Goal: Task Accomplishment & Management: Use online tool/utility

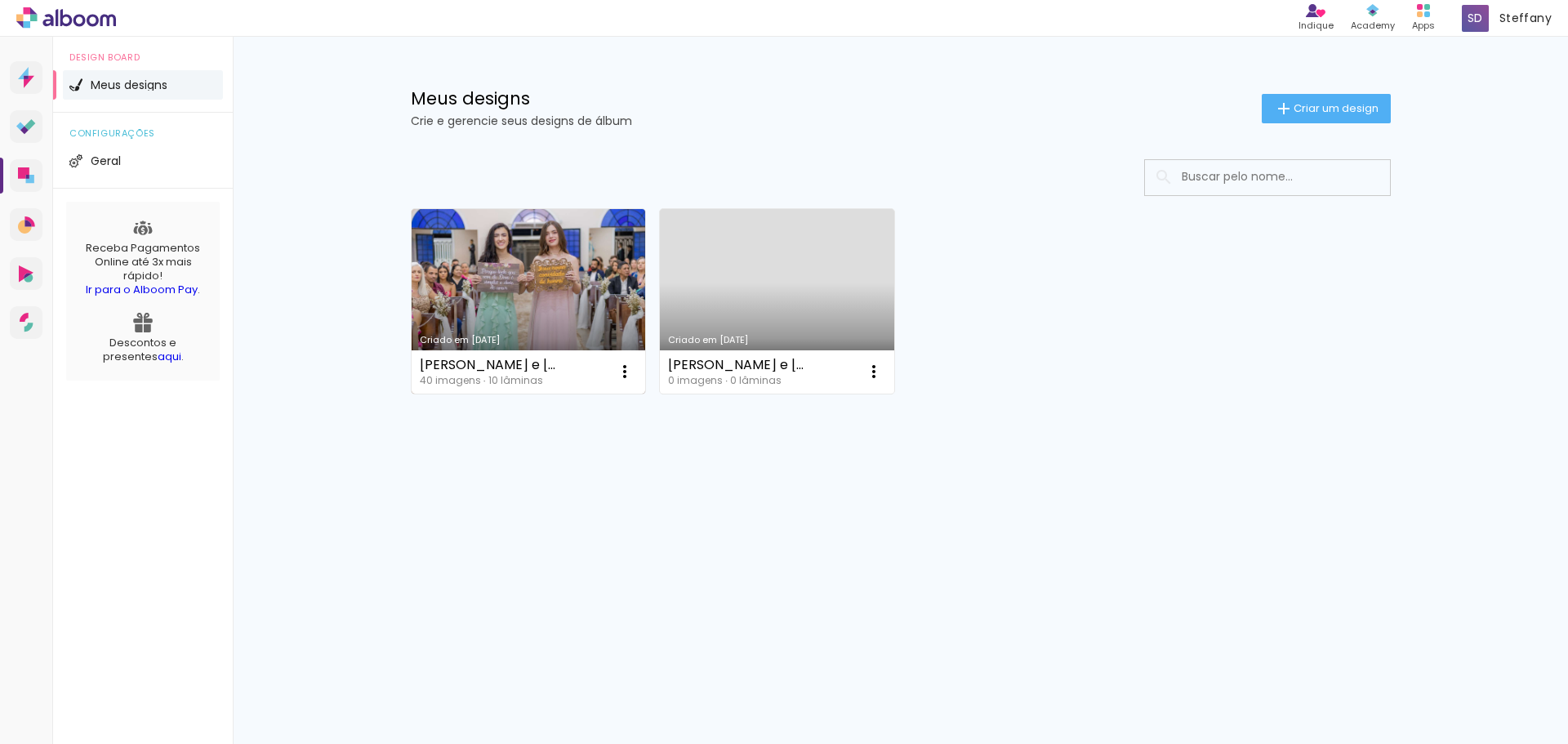
click at [534, 290] on link "Criado em [DATE]" at bounding box center [529, 301] width 235 height 185
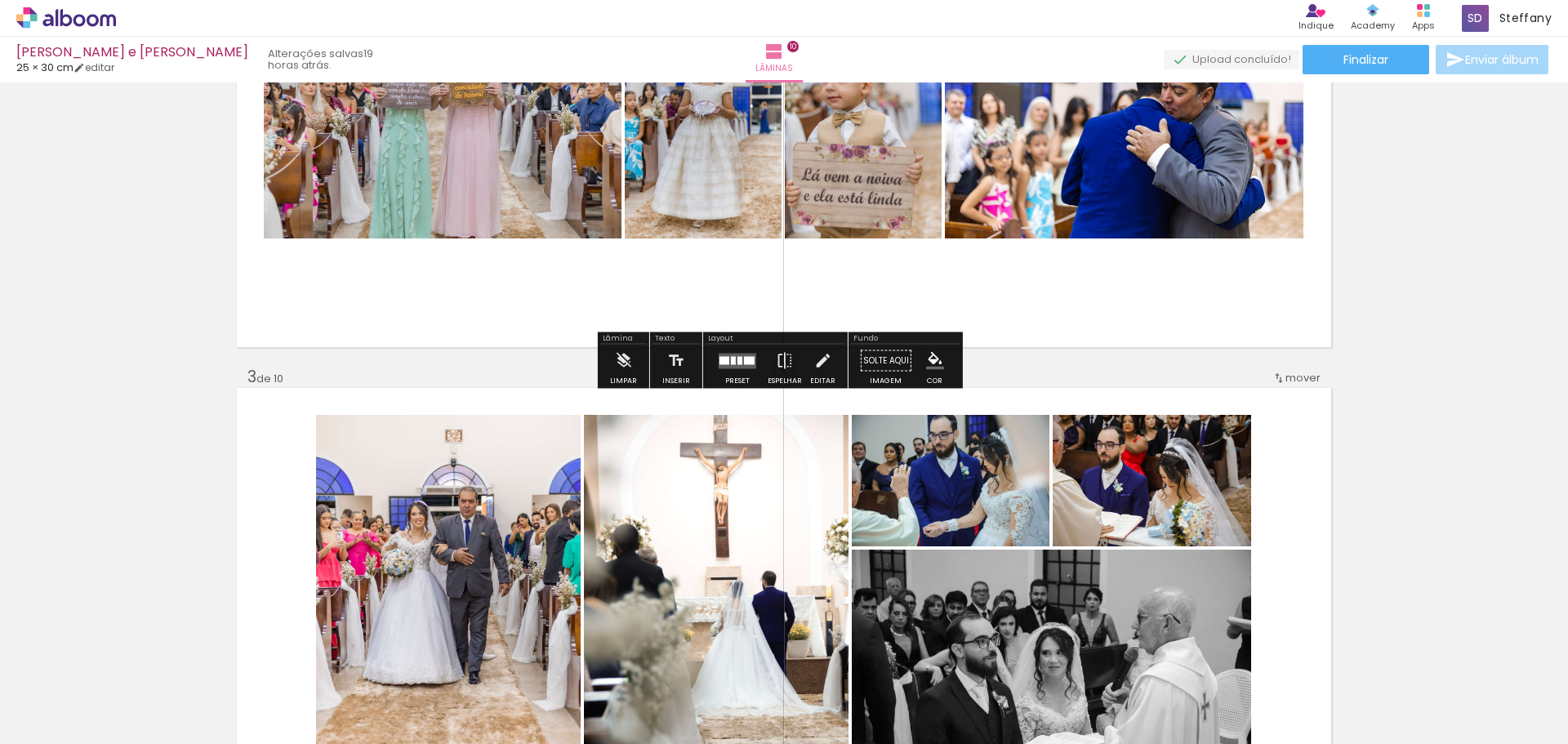
scroll to position [572, 0]
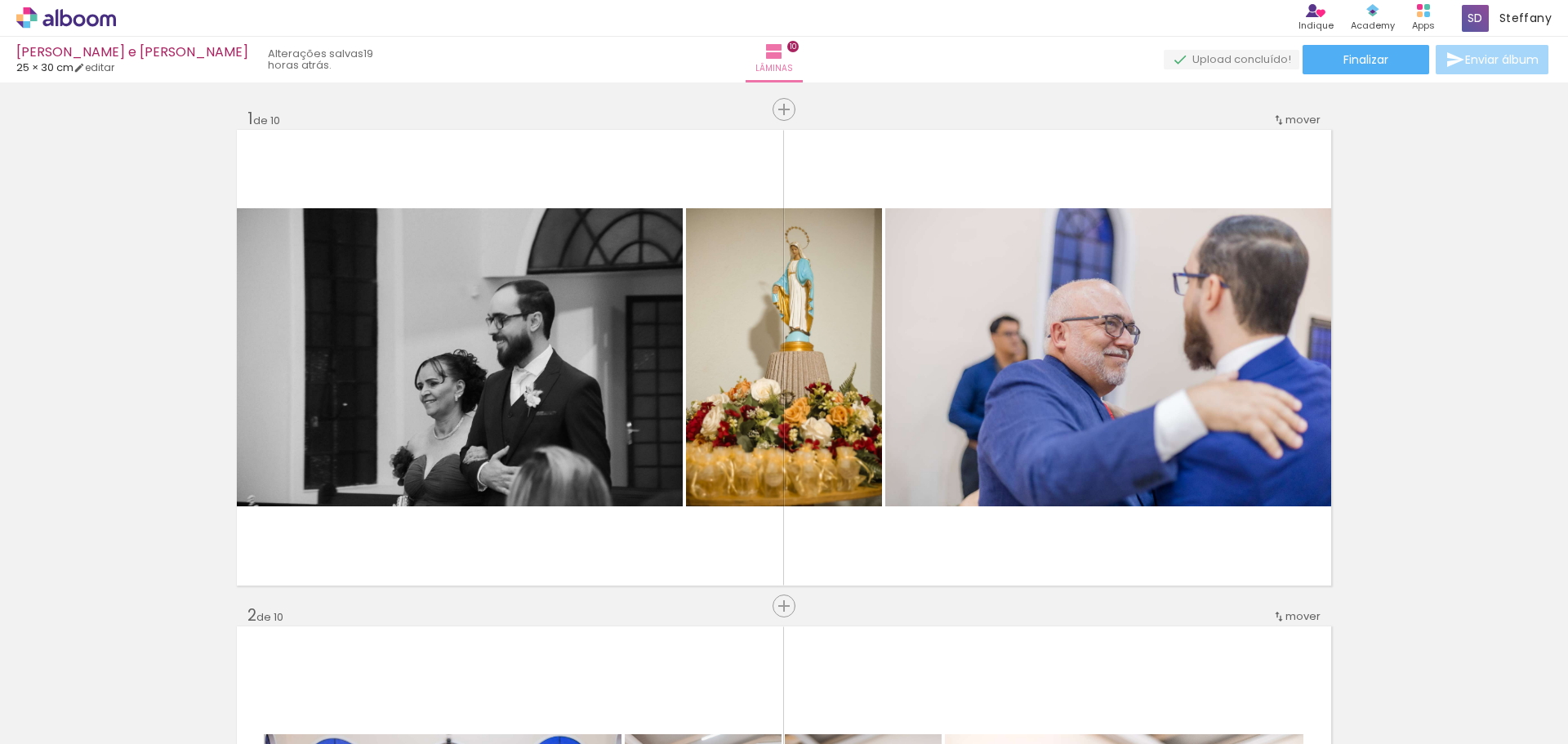
scroll to position [1468, 0]
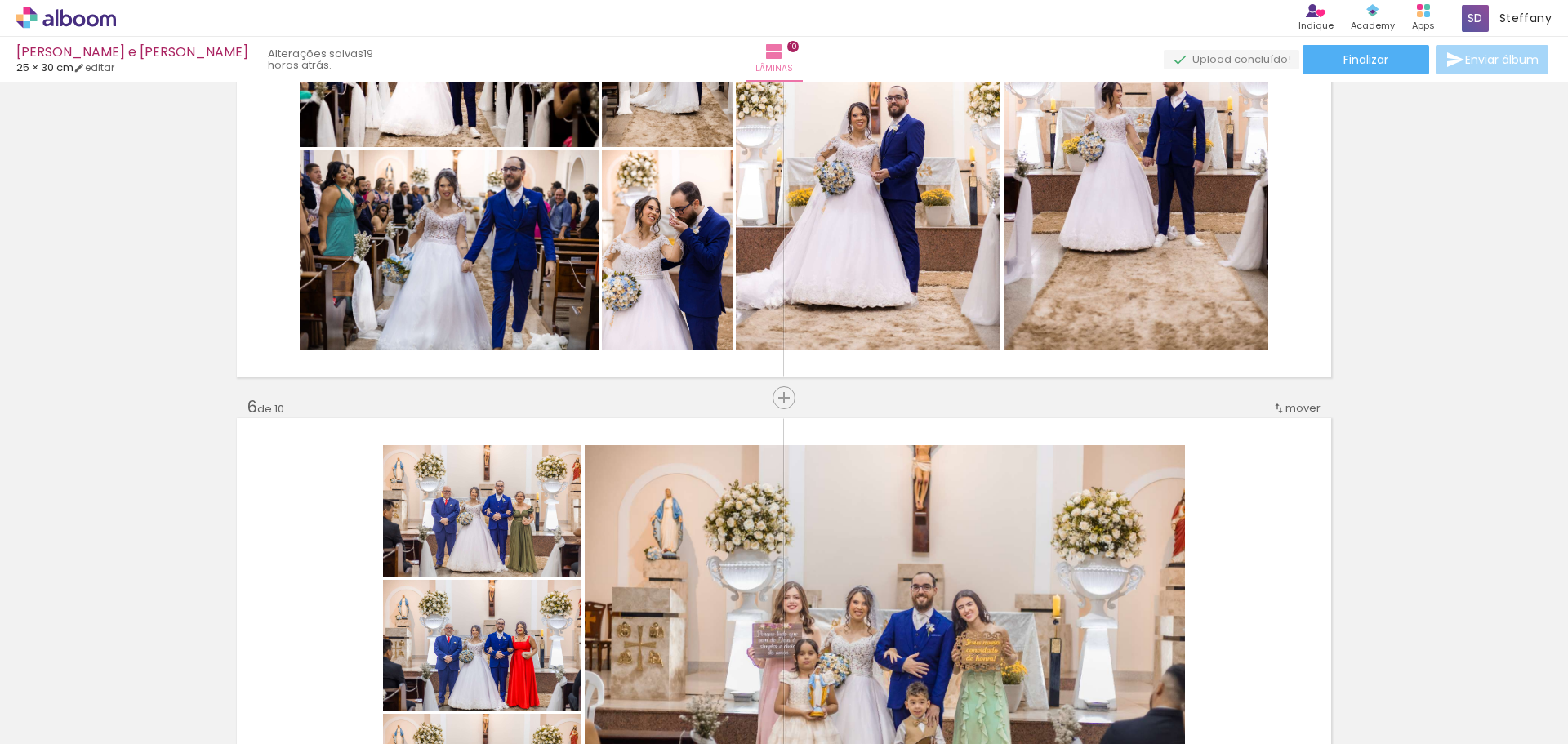
scroll to position [2203, 0]
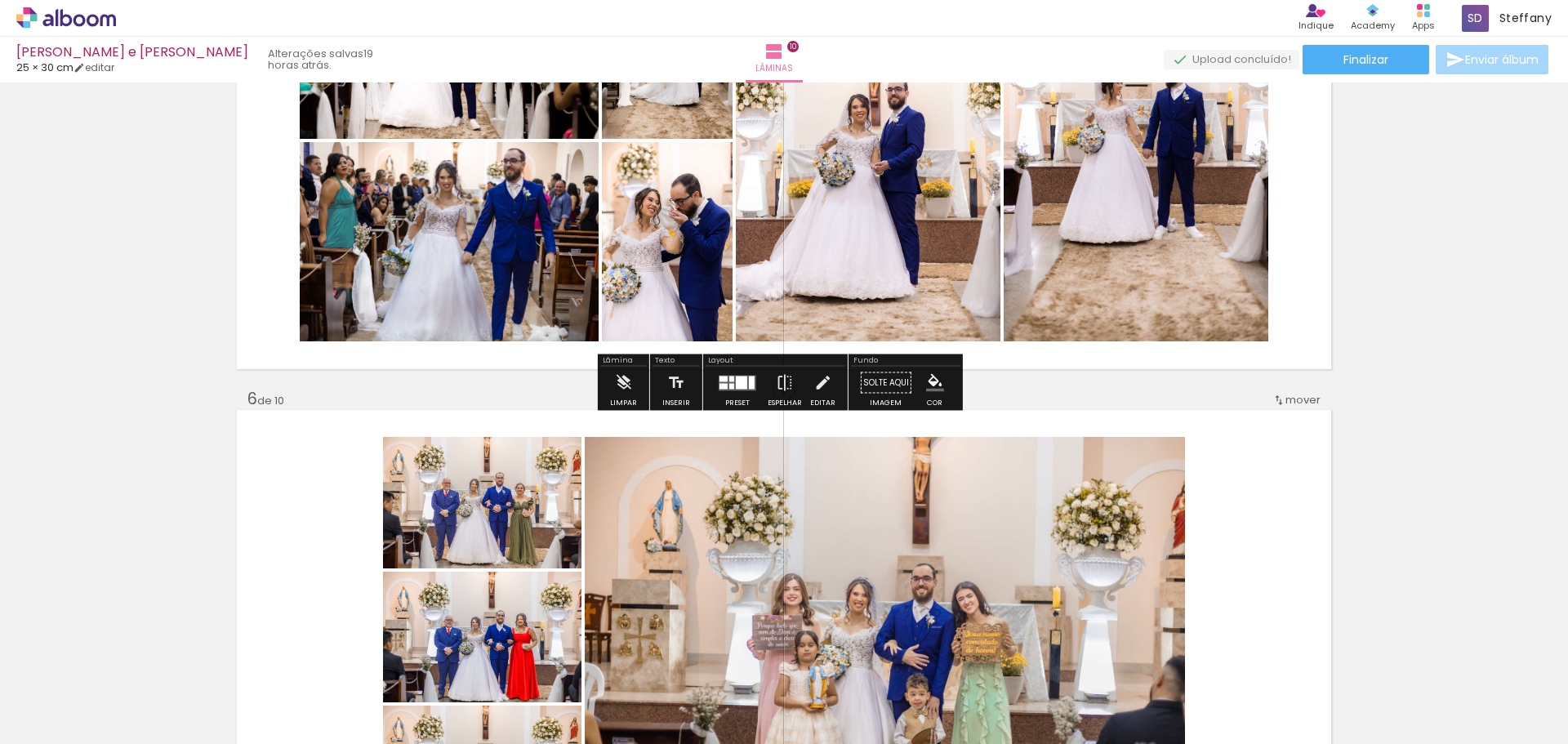
click at [746, 389] on quentale-layouter at bounding box center [737, 383] width 38 height 16
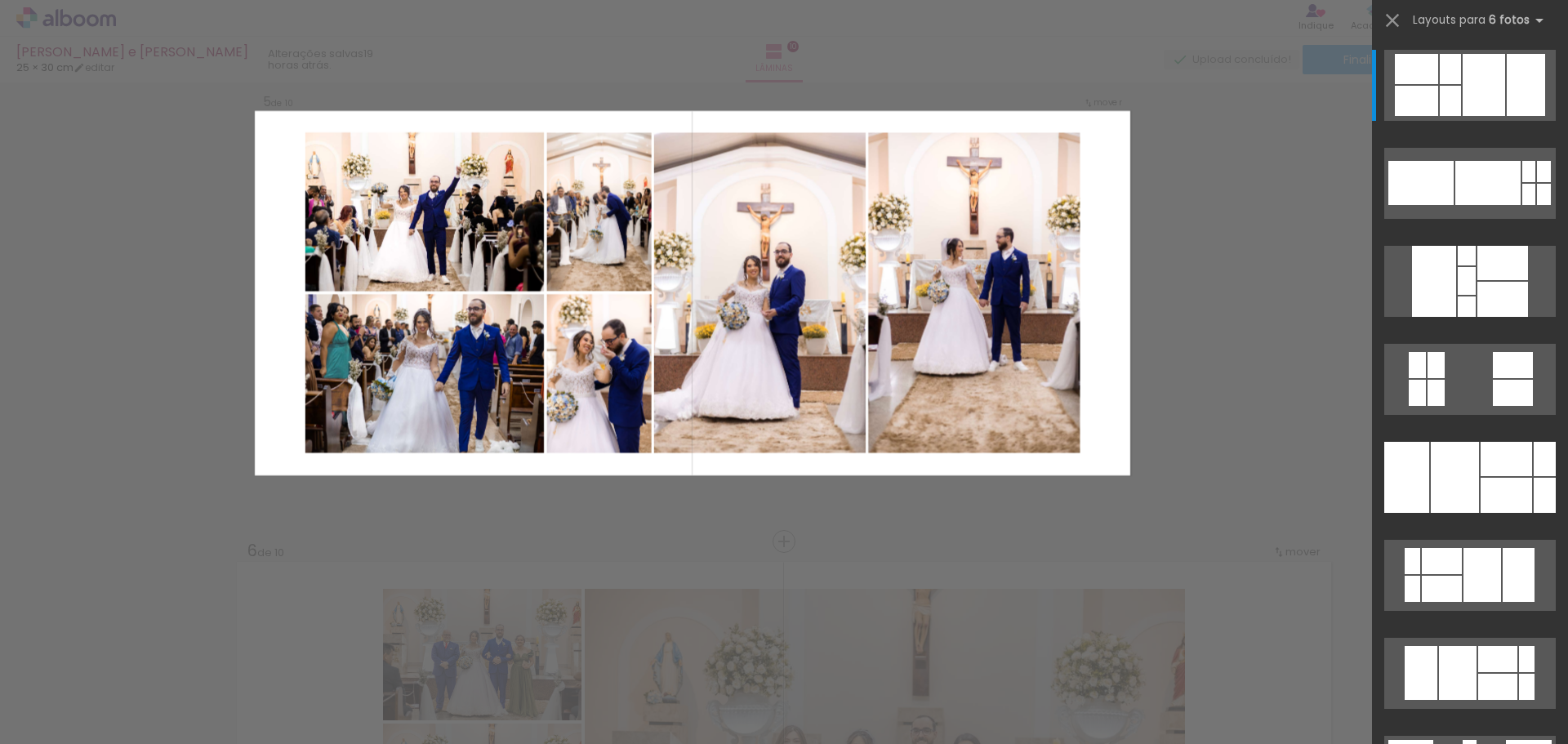
scroll to position [1982, 0]
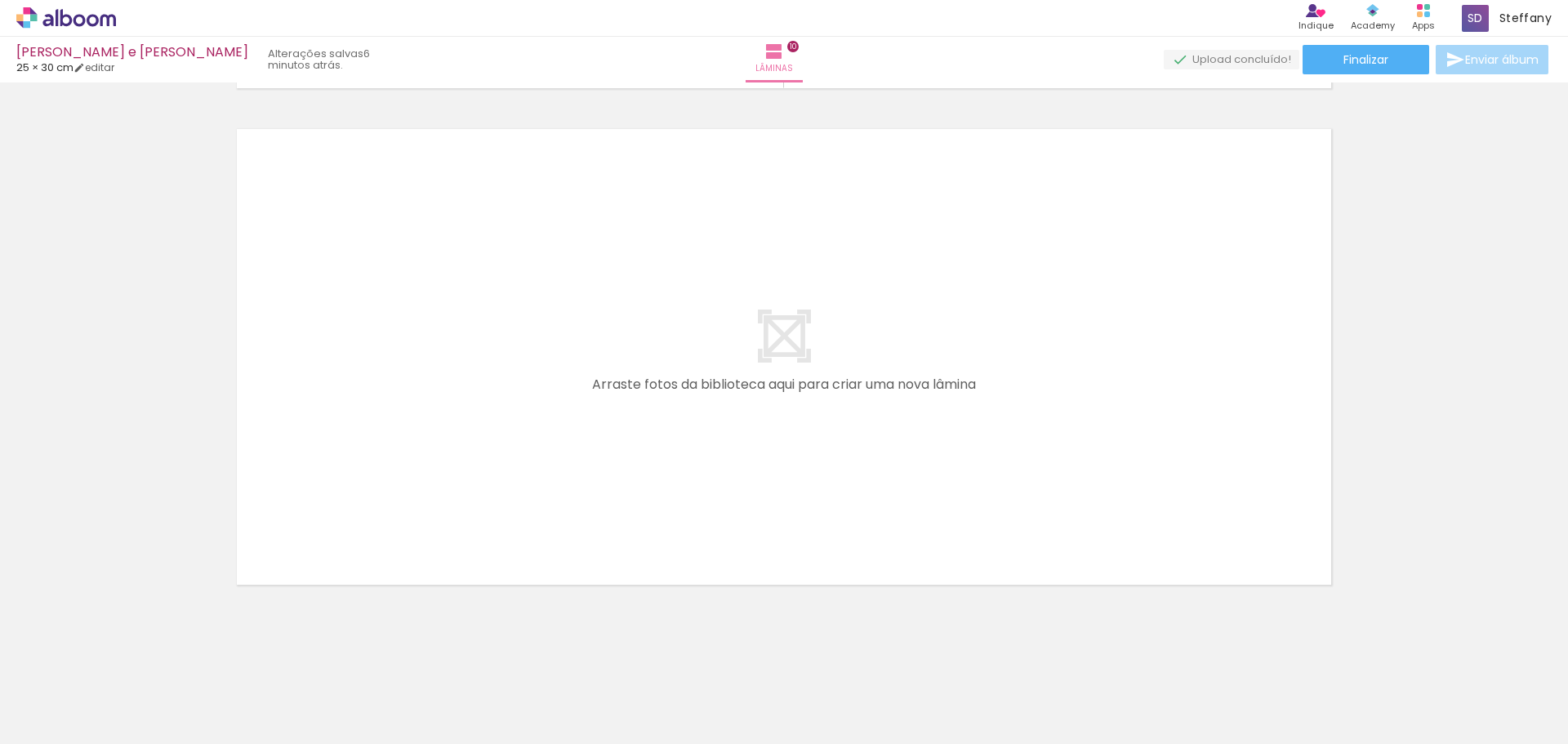
scroll to position [5979, 0]
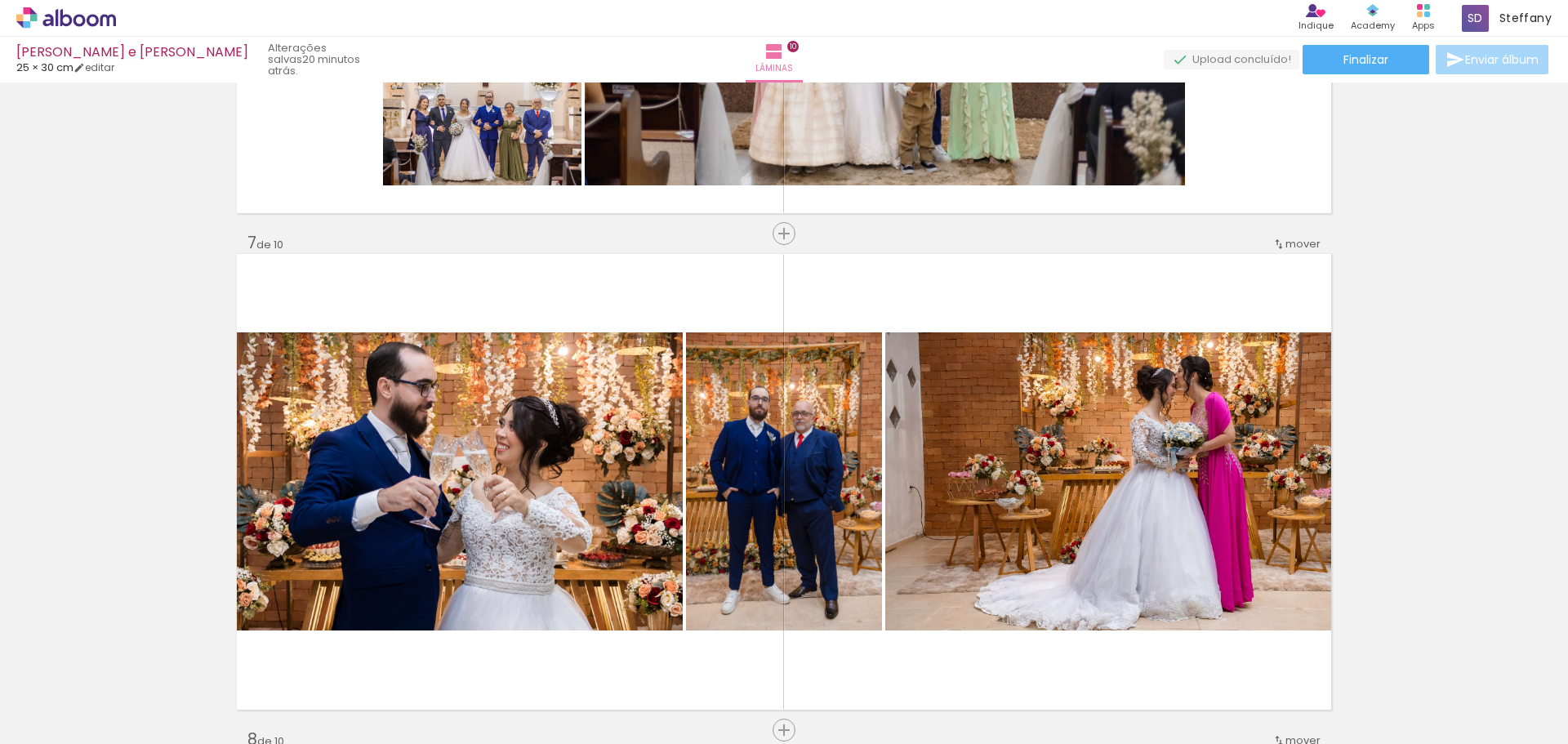
scroll to position [2877, 0]
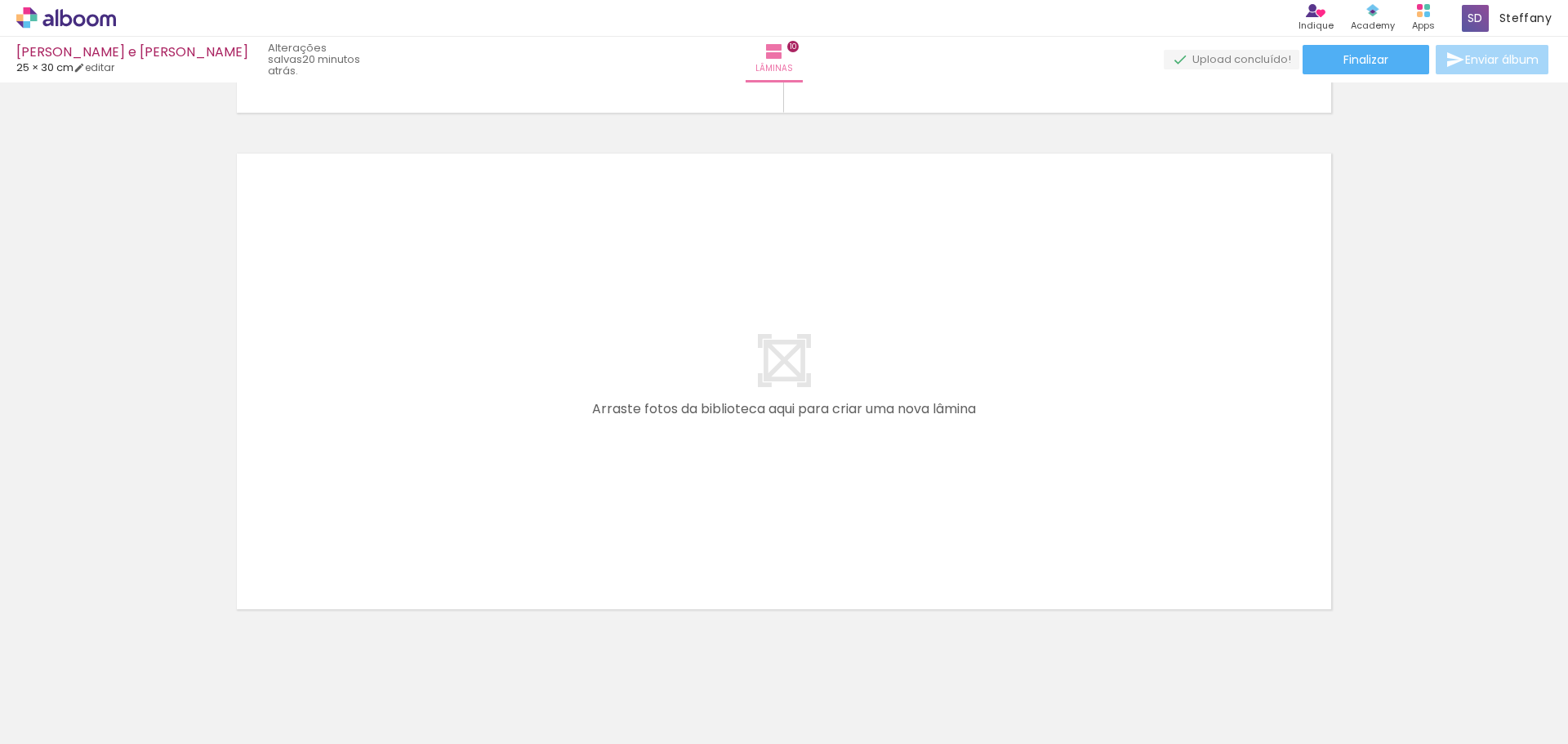
scroll to position [4967, 0]
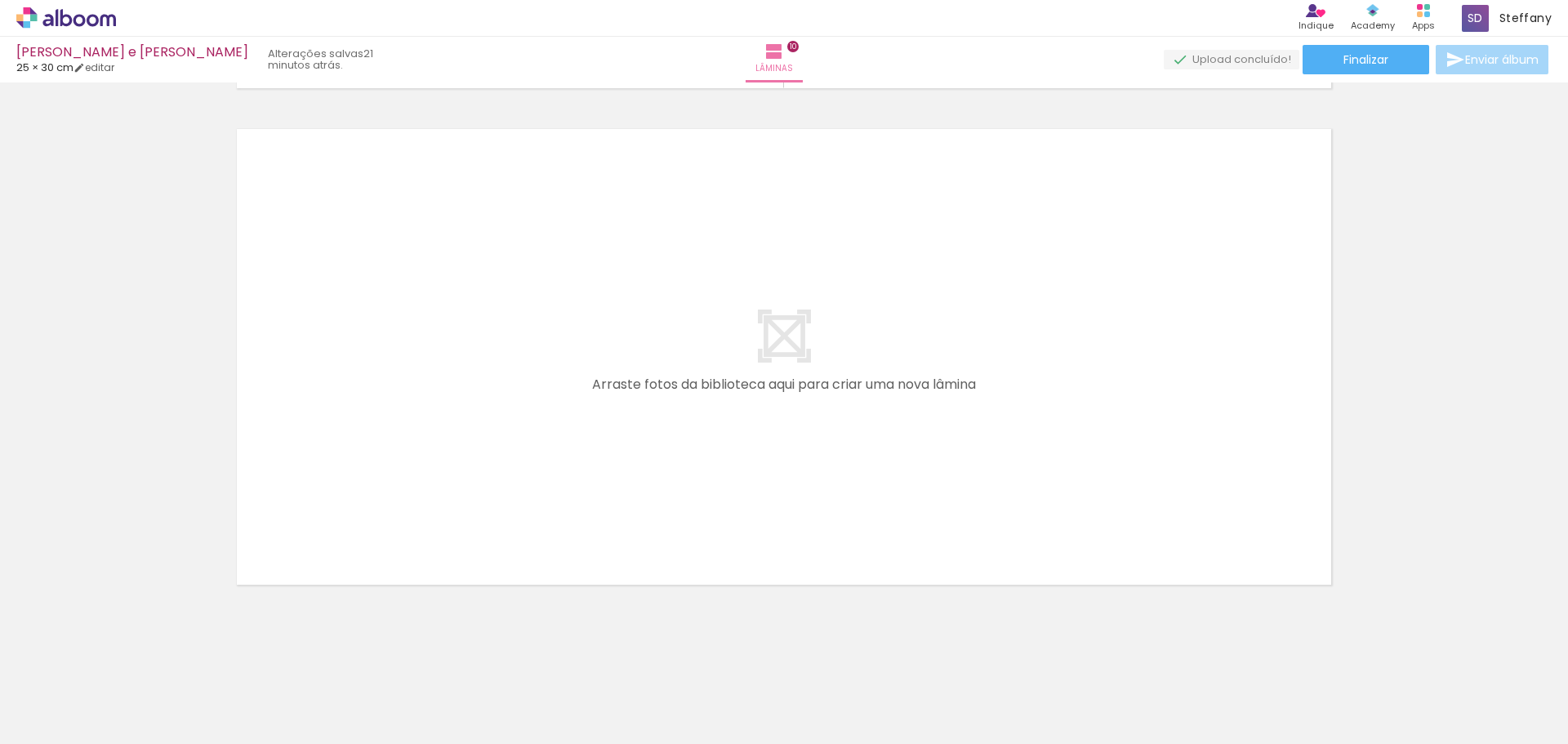
click at [817, 355] on quentale-layouter at bounding box center [783, 357] width 1094 height 456
click at [782, 355] on quentale-layouter at bounding box center [783, 357] width 1094 height 456
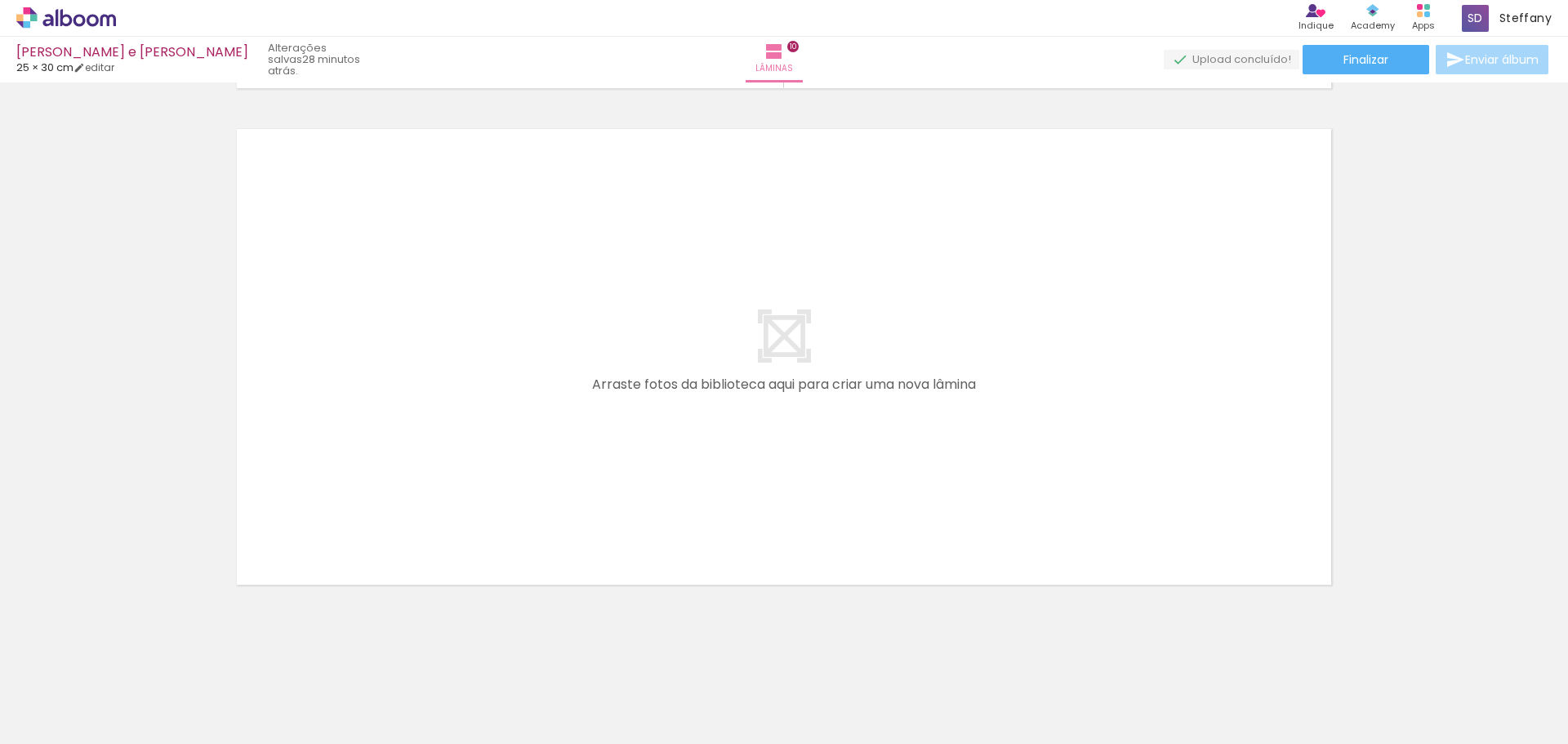
click at [82, 695] on iron-icon at bounding box center [83, 695] width 13 height 13
click at [784, 54] on iron-icon at bounding box center [773, 52] width 19 height 19
click at [784, 57] on iron-icon at bounding box center [773, 52] width 19 height 19
click at [785, 62] on span "Lâminas" at bounding box center [773, 68] width 38 height 15
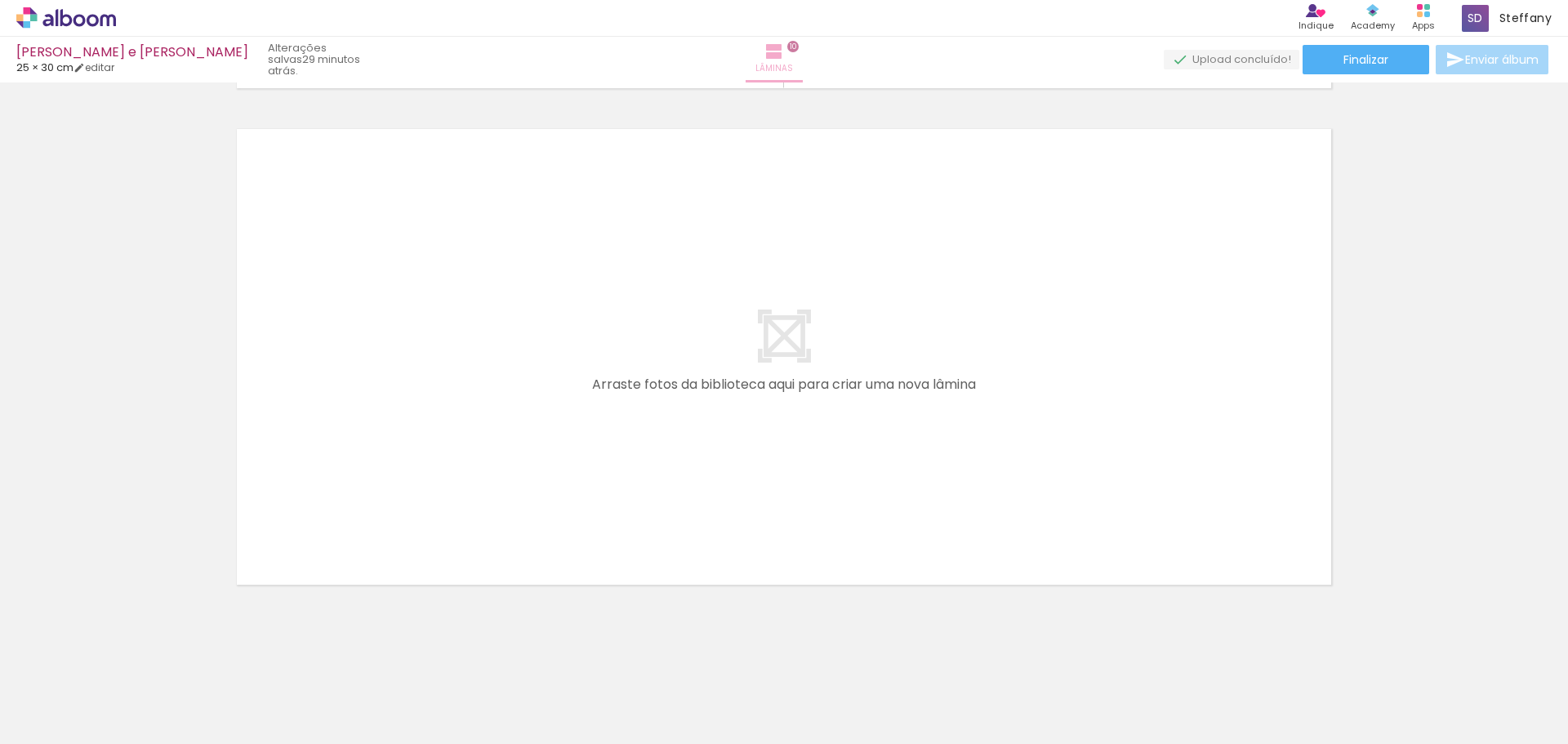
click at [780, 79] on paper-button "Lâminas 10" at bounding box center [773, 60] width 57 height 46
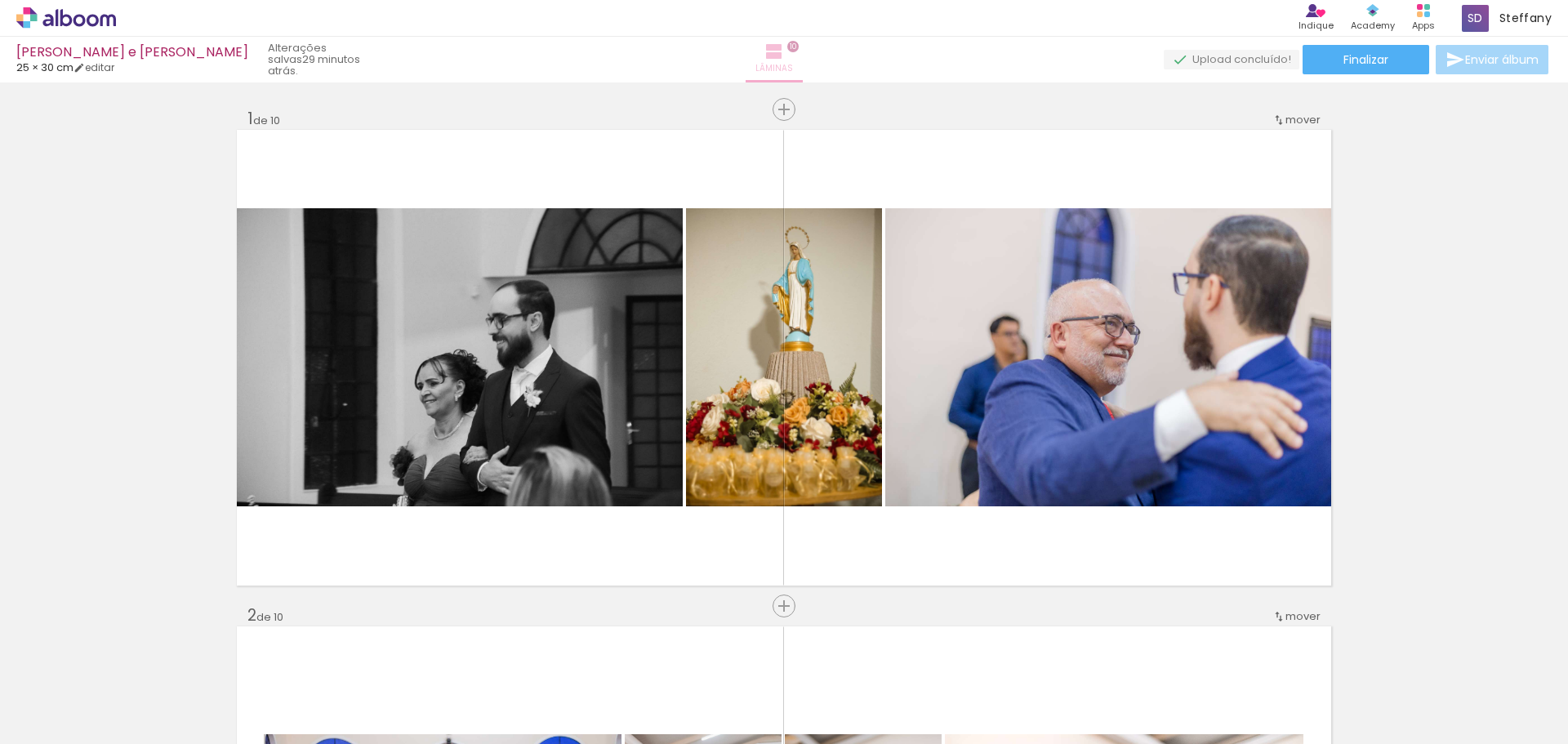
click at [784, 57] on iron-icon at bounding box center [773, 52] width 19 height 19
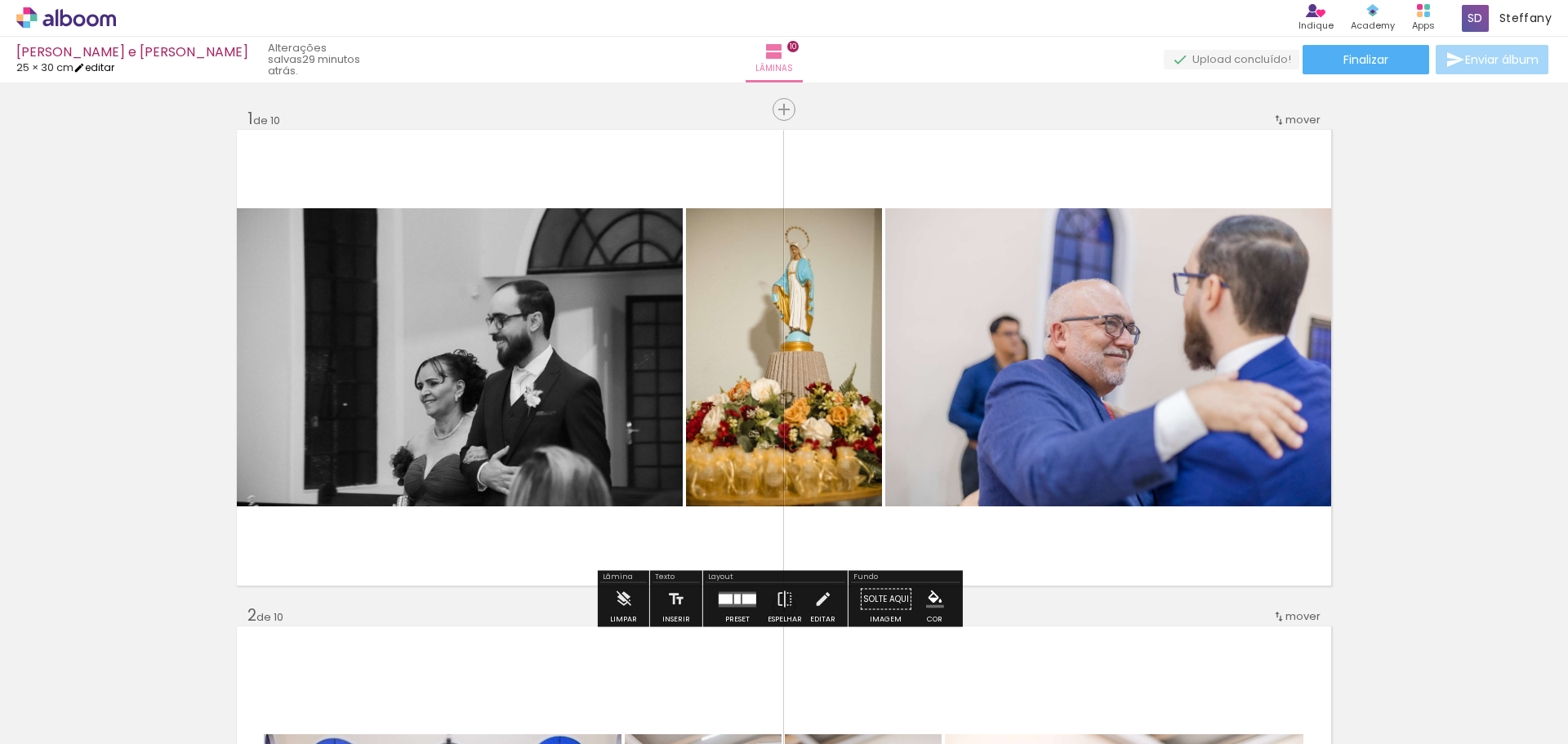
click at [113, 67] on link "editar" at bounding box center [94, 67] width 41 height 14
type input "25"
type input "60"
type input "0"
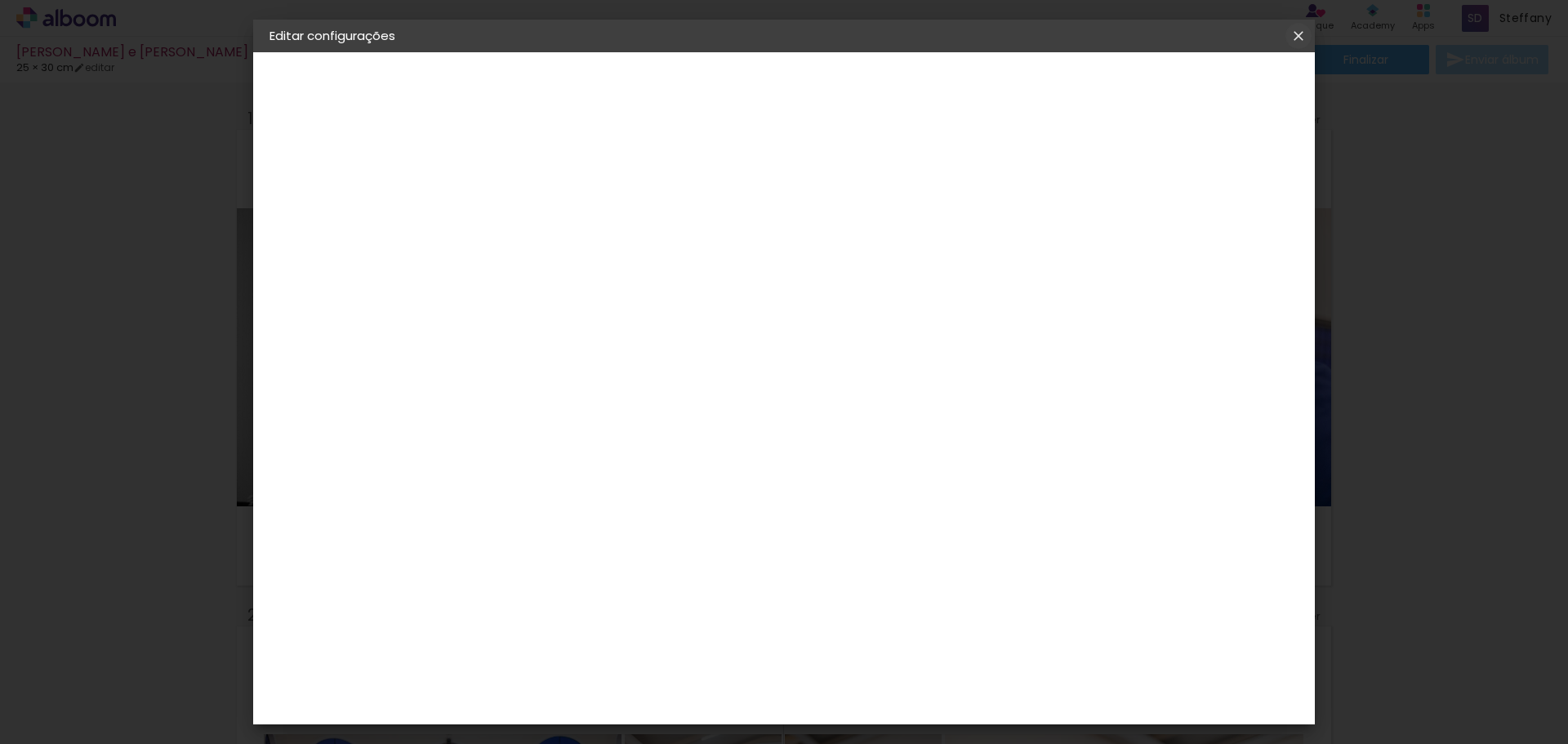
click at [1303, 32] on iron-icon at bounding box center [1298, 36] width 19 height 17
click at [1115, 190] on div at bounding box center [1108, 188] width 15 height 15
type paper-checkbox "on"
click at [1232, 255] on input "number" at bounding box center [1225, 247] width 30 height 25
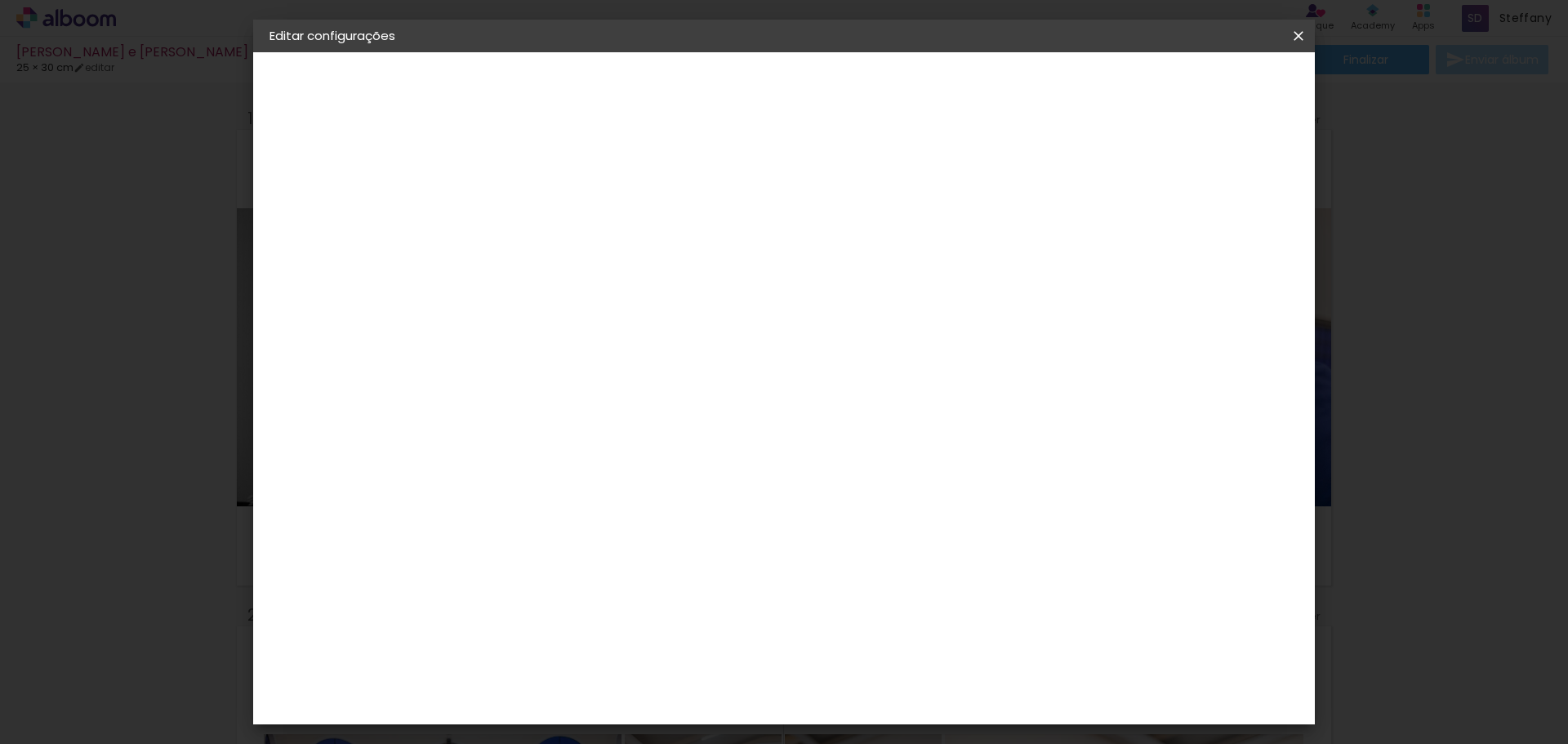
type input "1"
type paper-input "1"
click at [1234, 244] on input "1" at bounding box center [1225, 247] width 30 height 25
type input "2"
type paper-input "2"
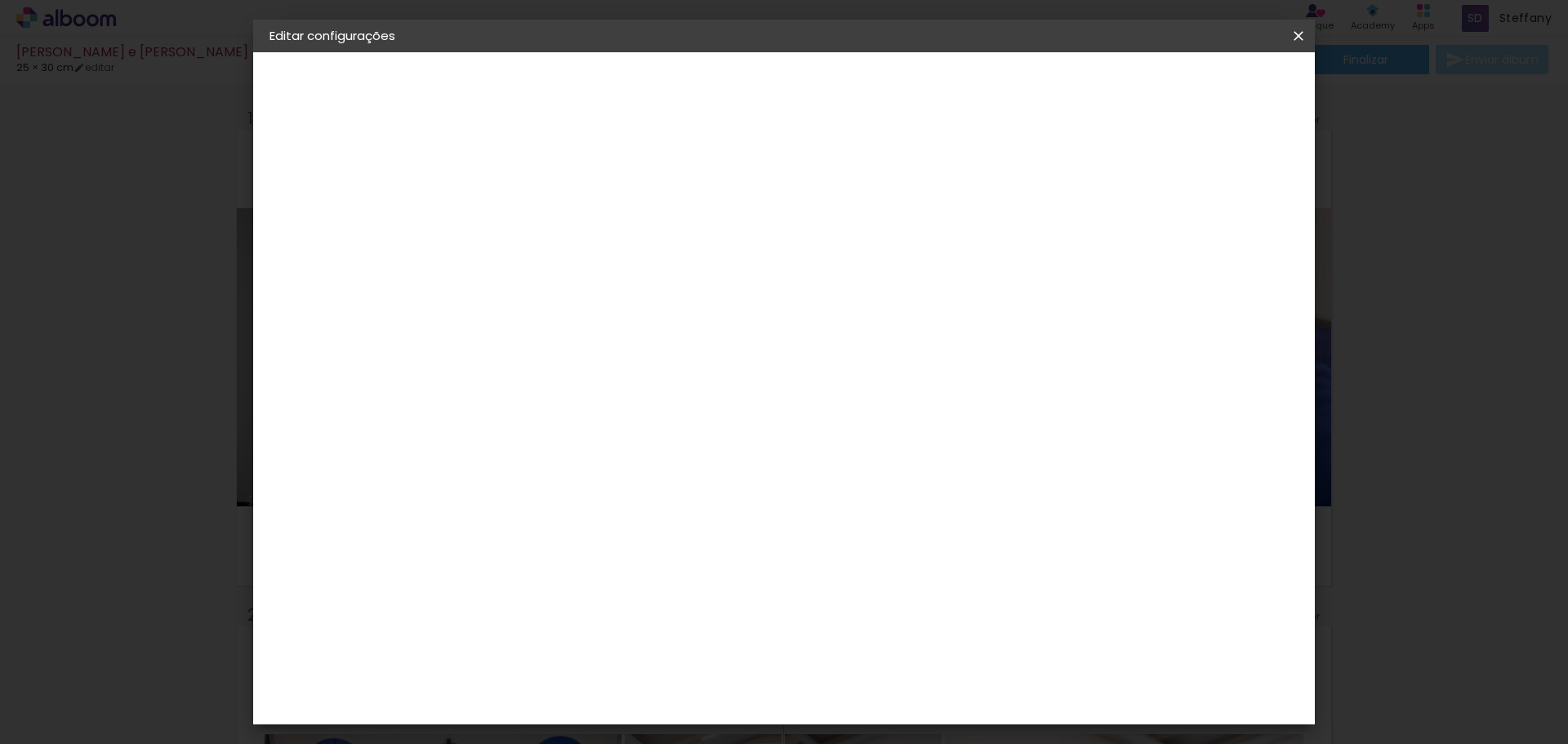
click at [1234, 244] on input "2" at bounding box center [1223, 247] width 30 height 25
type input "3"
type paper-input "3"
click at [1233, 242] on input "3" at bounding box center [1221, 247] width 30 height 25
click at [1233, 242] on div "mm" at bounding box center [1246, 247] width 25 height 25
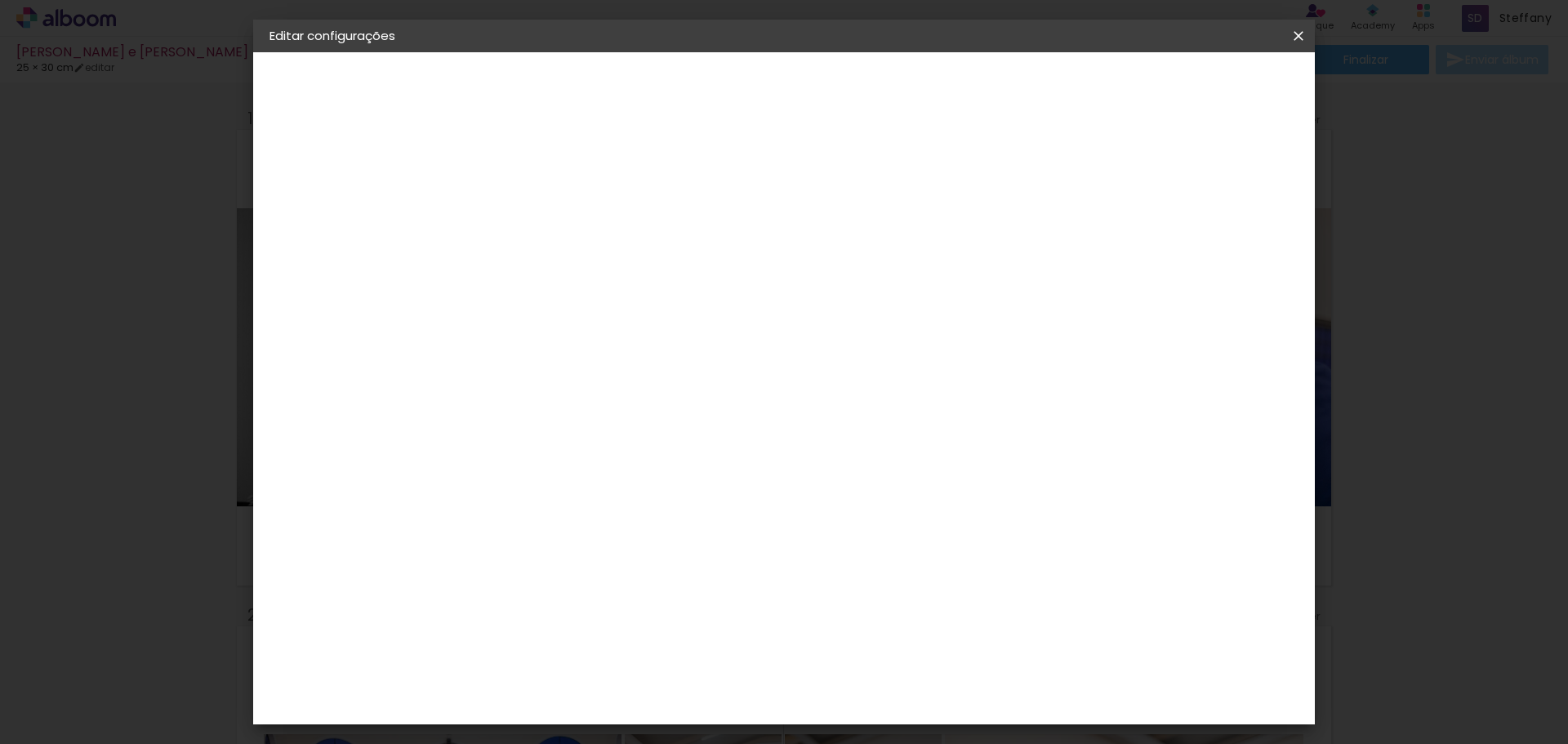
type input "4"
type paper-input "4"
click at [1225, 241] on input "4" at bounding box center [1218, 247] width 30 height 25
type input "5"
type paper-input "5"
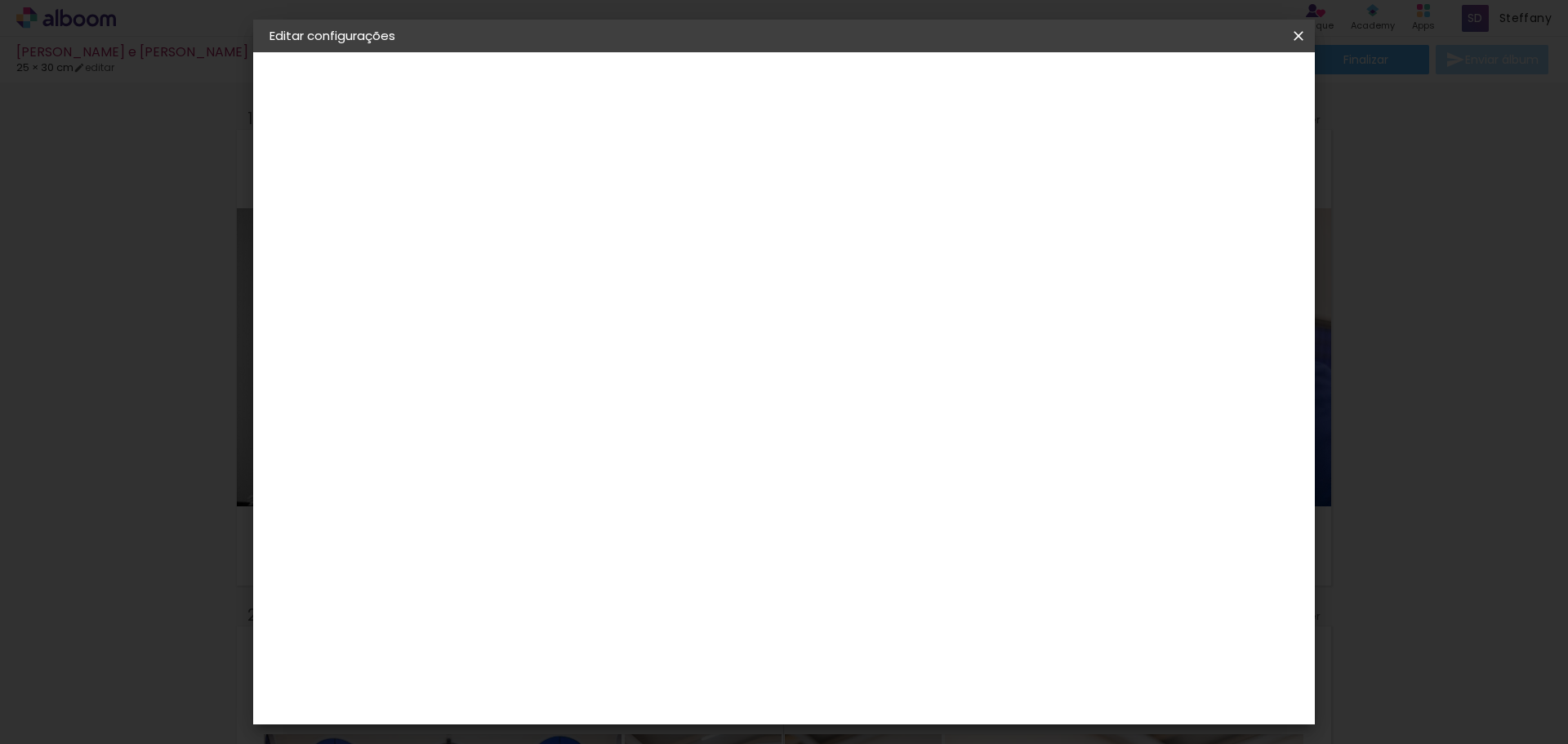
click at [1225, 241] on input "5" at bounding box center [1214, 247] width 30 height 25
type input "6"
type paper-input "6"
click at [1224, 241] on input "6" at bounding box center [1214, 247] width 30 height 25
type input "7"
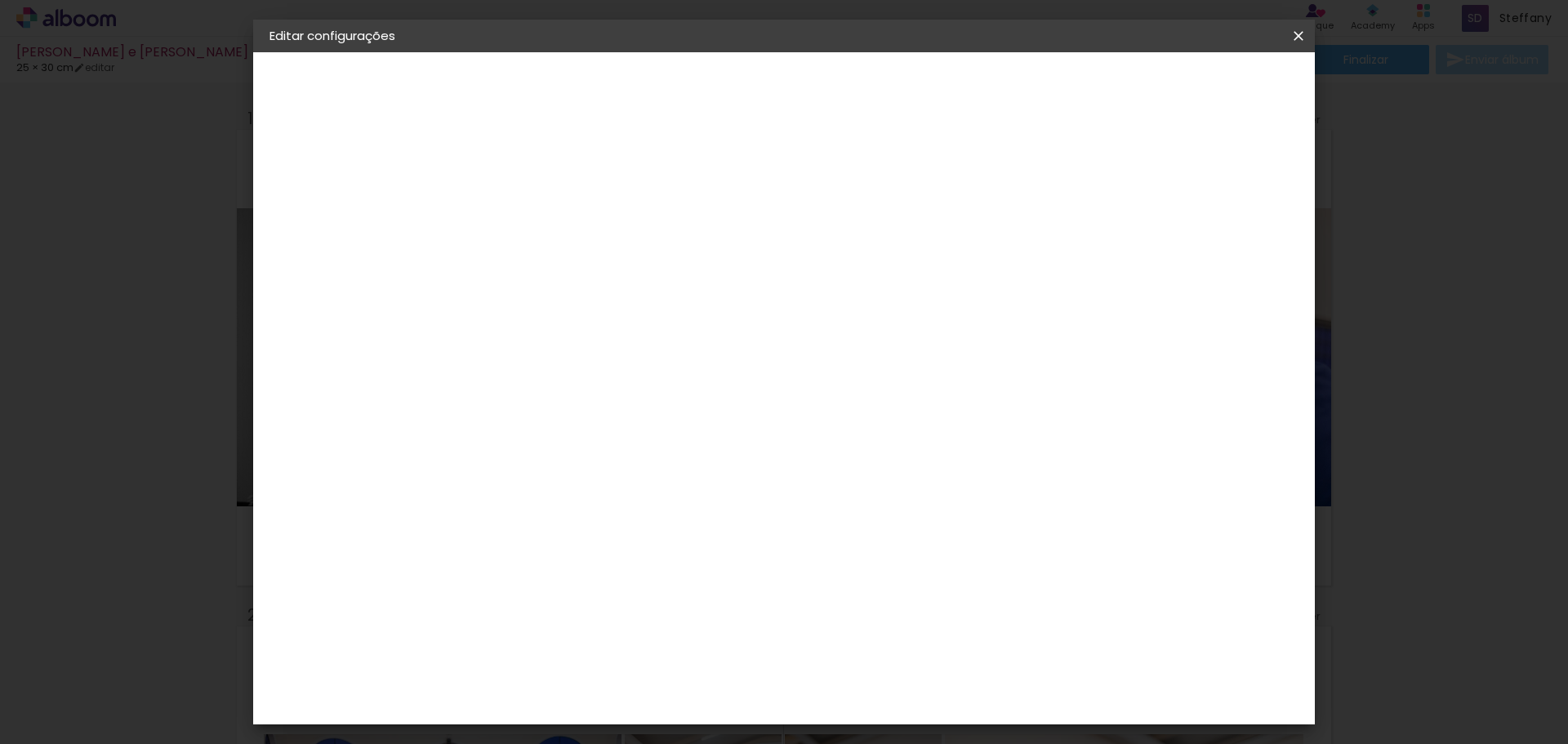
type paper-input "7"
click at [1222, 241] on input "7" at bounding box center [1211, 247] width 30 height 25
type input "8"
type paper-input "8"
click at [1218, 241] on input "8" at bounding box center [1208, 247] width 30 height 25
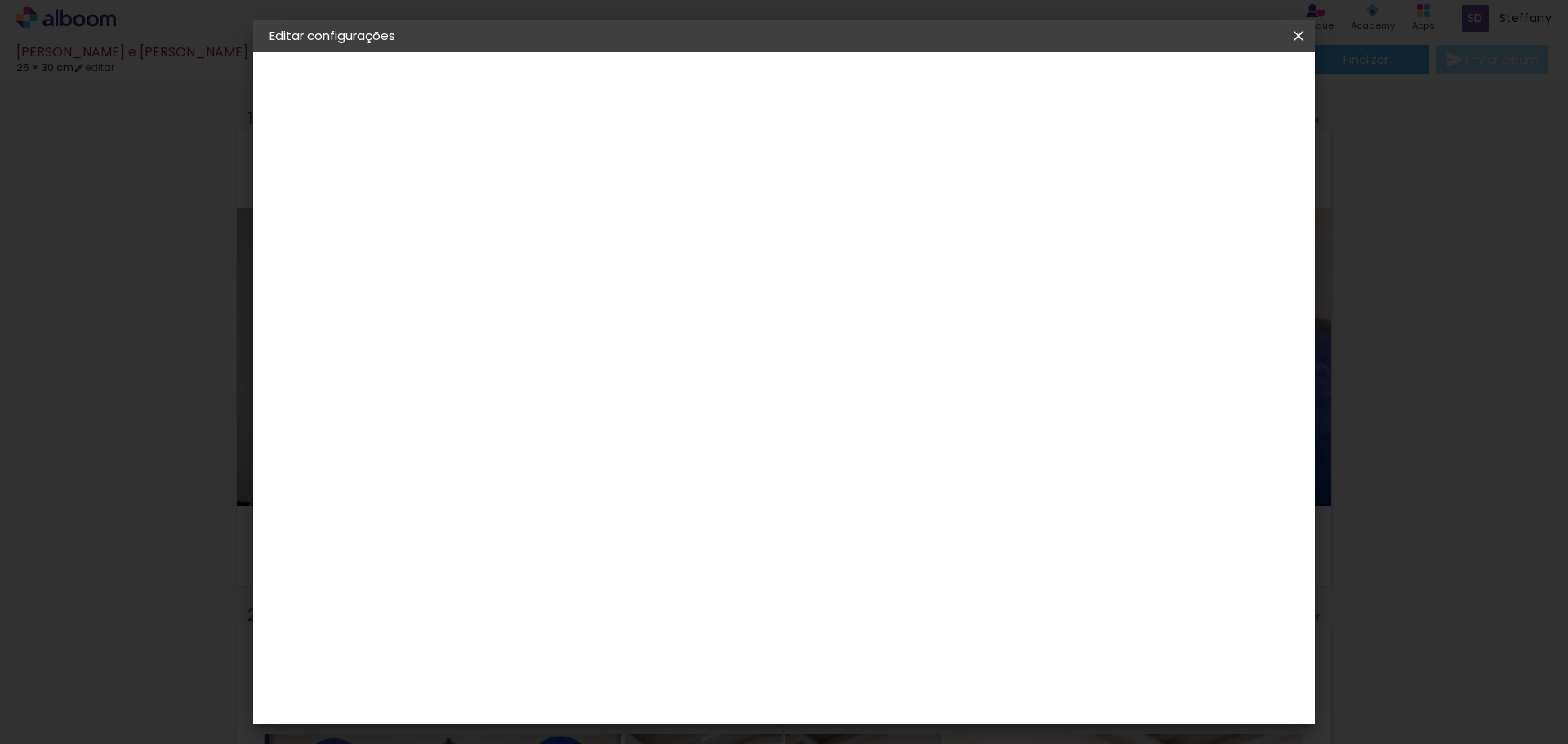
type input "9"
type paper-input "9"
click at [1215, 240] on input "9" at bounding box center [1205, 247] width 30 height 25
type input "10"
type paper-input "10"
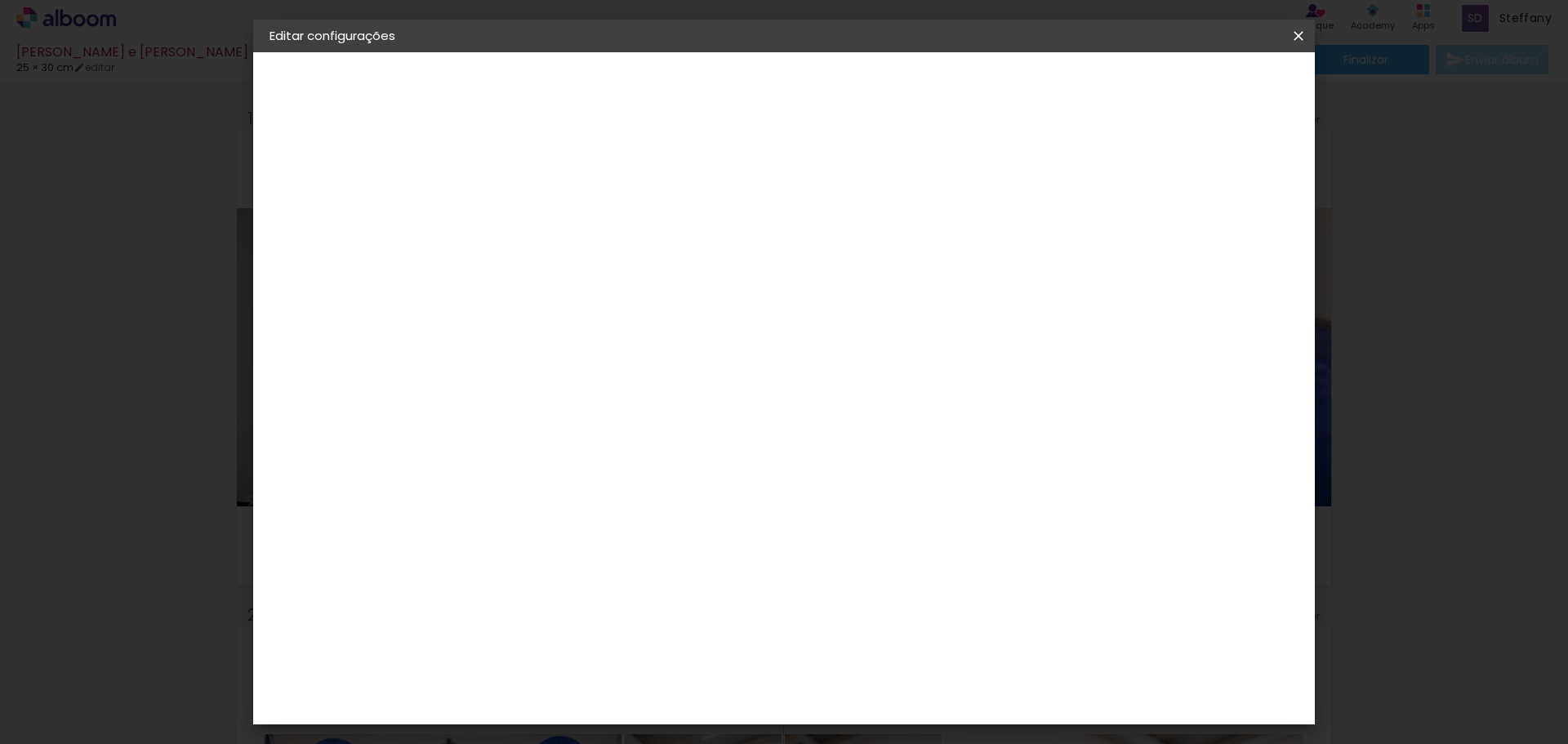
click at [1215, 240] on input "10" at bounding box center [1205, 247] width 30 height 25
type input "11"
type paper-input "11"
click at [1211, 240] on input "11" at bounding box center [1201, 247] width 30 height 25
type input "10"
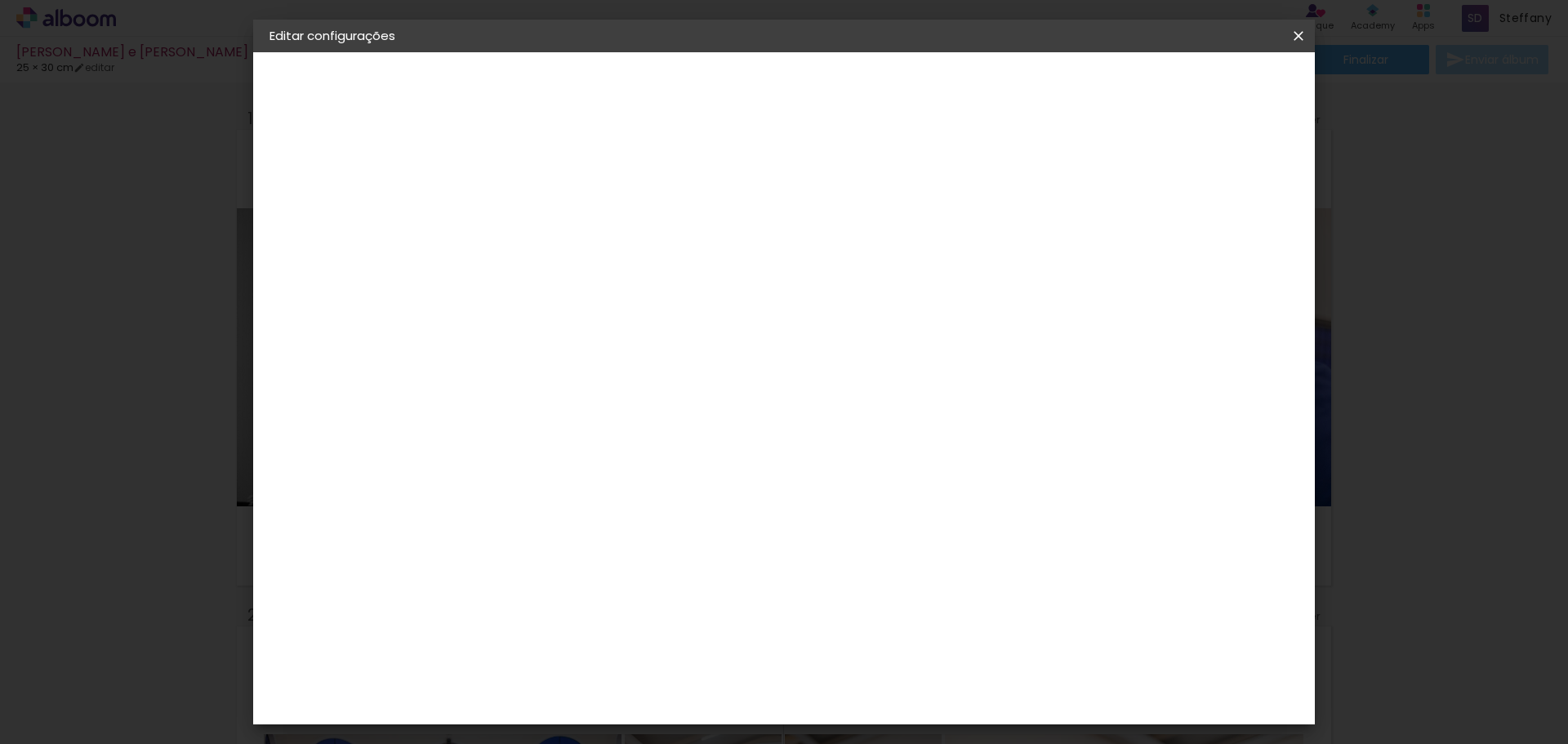
type paper-input "10"
click at [1205, 250] on input "10" at bounding box center [1204, 247] width 30 height 25
click at [1197, 83] on span "Salvar configurações" at bounding box center [1136, 86] width 121 height 11
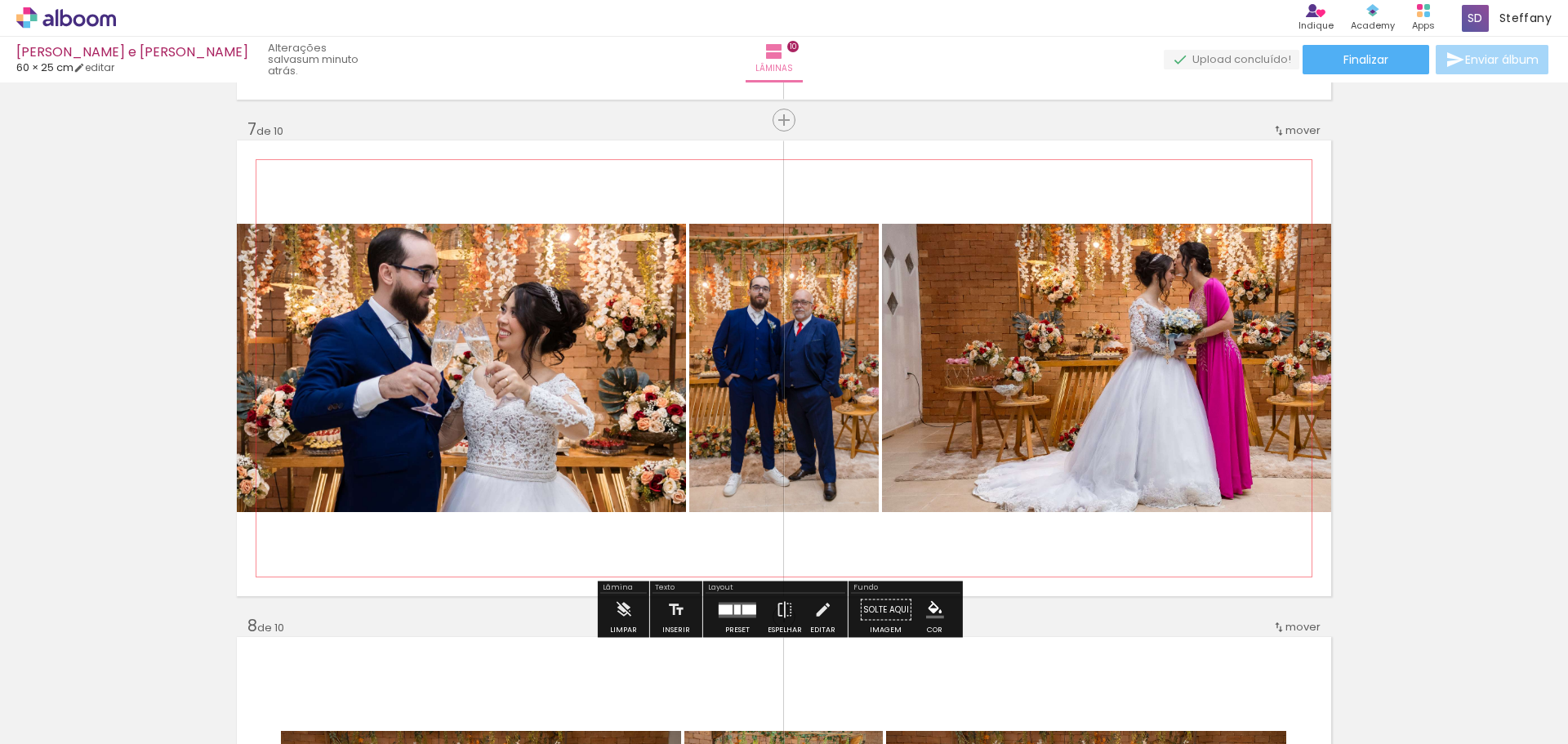
scroll to position [7417, 0]
click at [748, 609] on div at bounding box center [749, 609] width 14 height 10
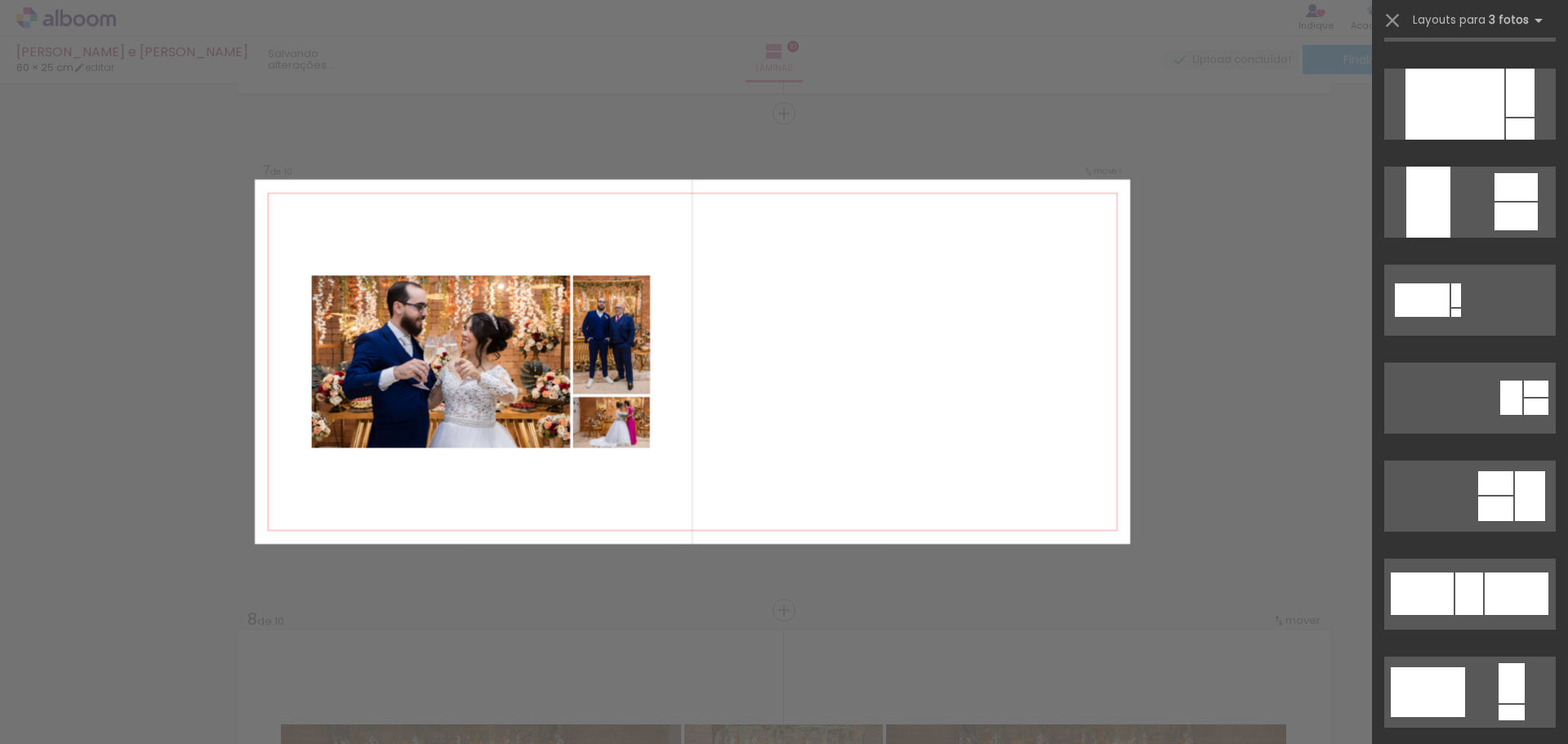
scroll to position [981, 0]
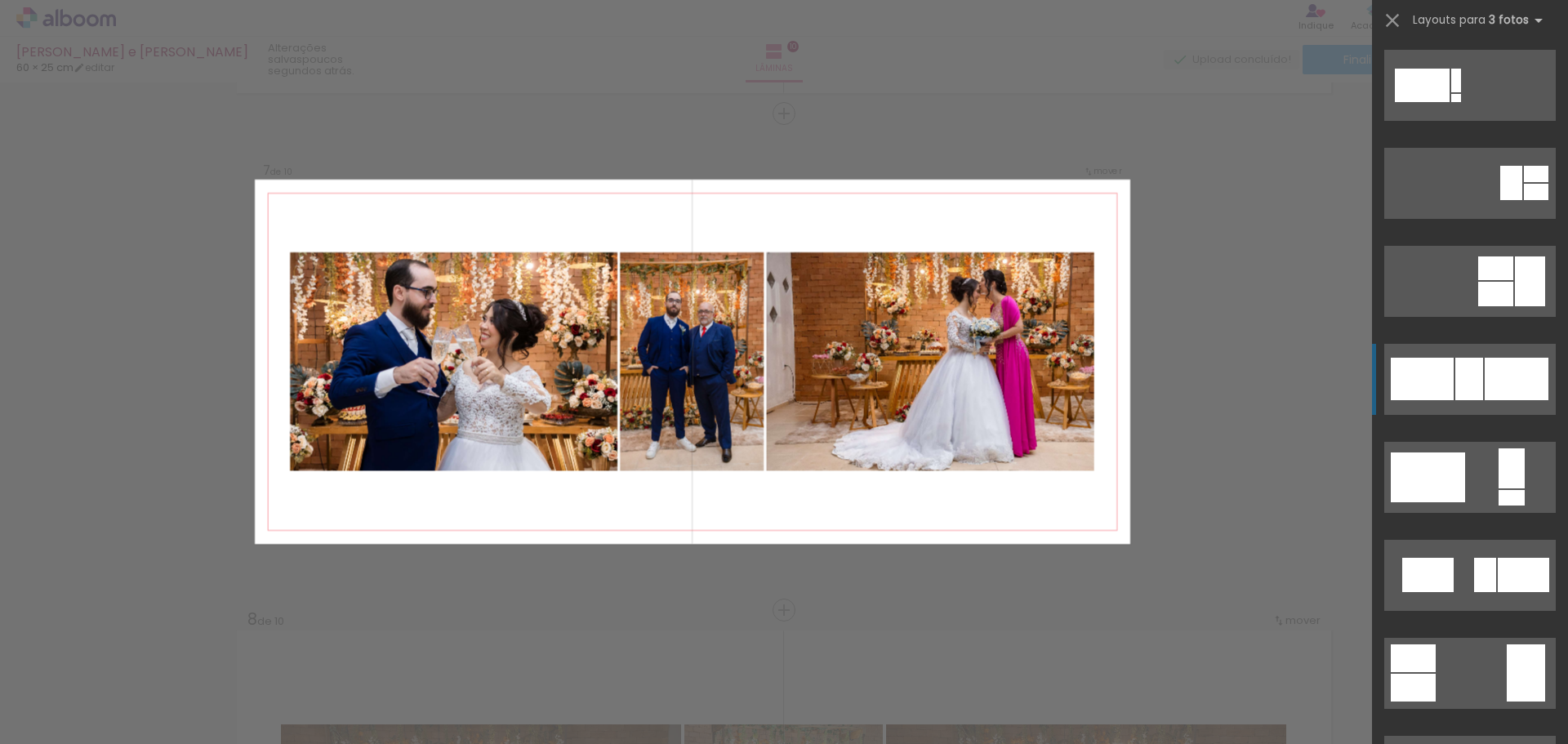
click at [1455, 367] on div at bounding box center [1469, 379] width 28 height 42
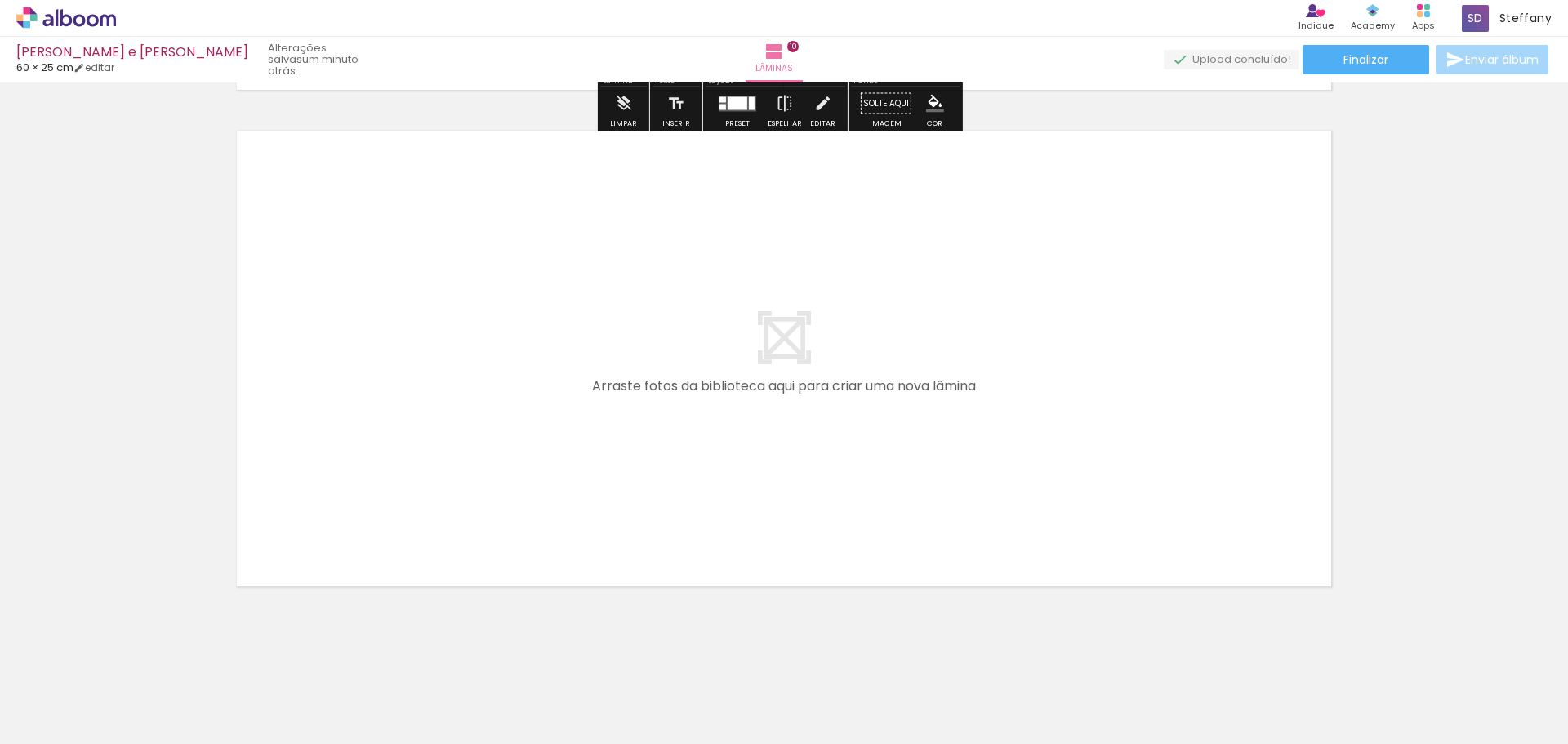
scroll to position [4967, 0]
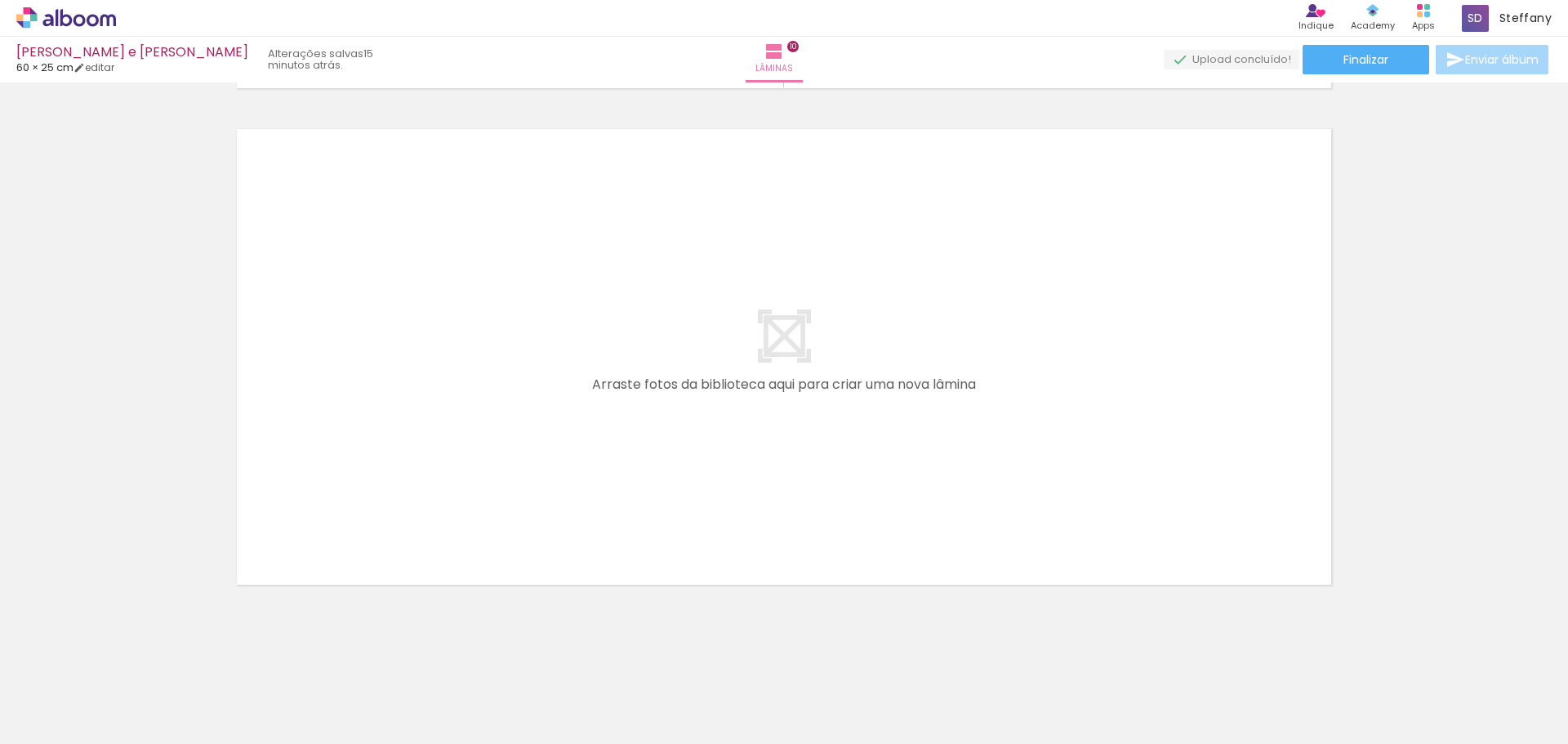
scroll to position [981, 0]
